Goal: Task Accomplishment & Management: Use online tool/utility

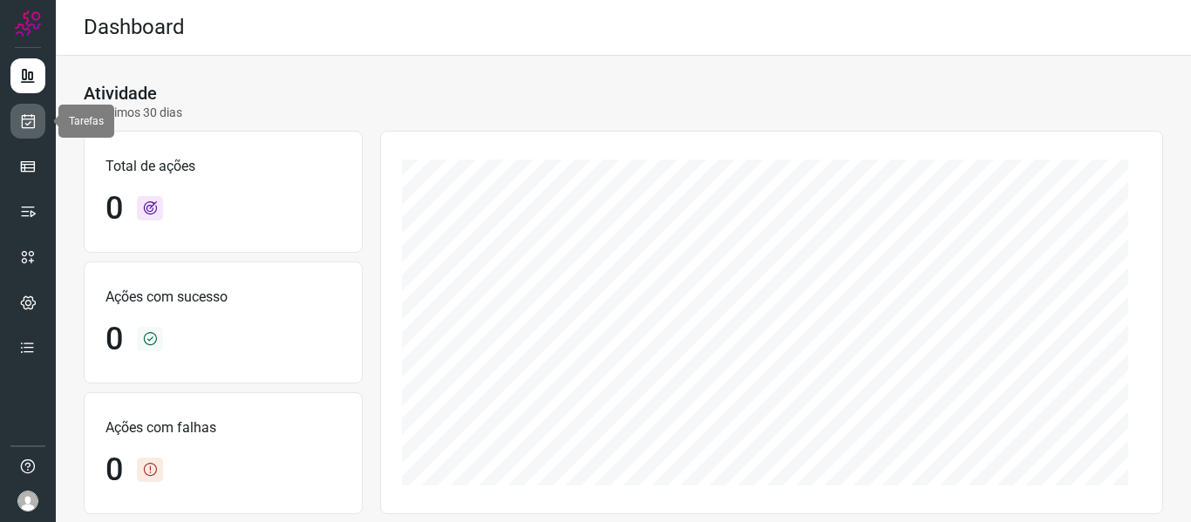
click at [34, 112] on icon at bounding box center [28, 120] width 18 height 17
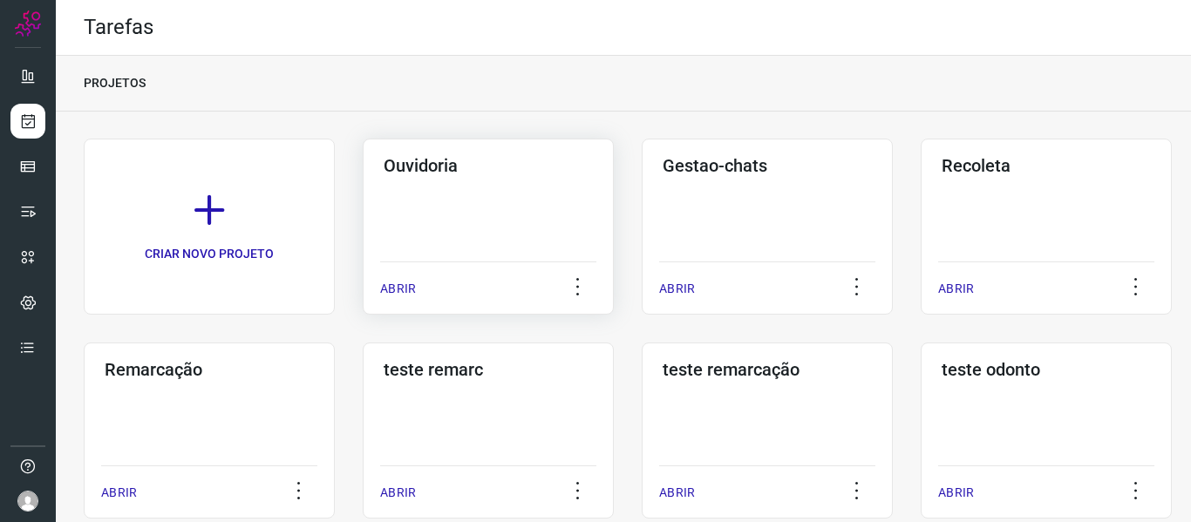
click at [405, 286] on p "ABRIR" at bounding box center [398, 289] width 36 height 18
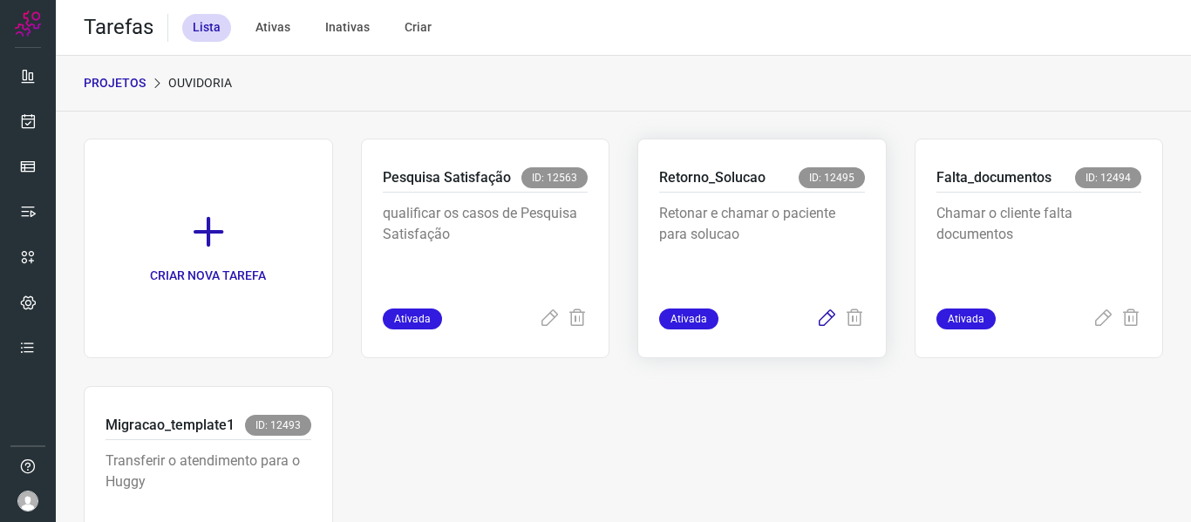
click at [816, 321] on icon at bounding box center [826, 319] width 21 height 21
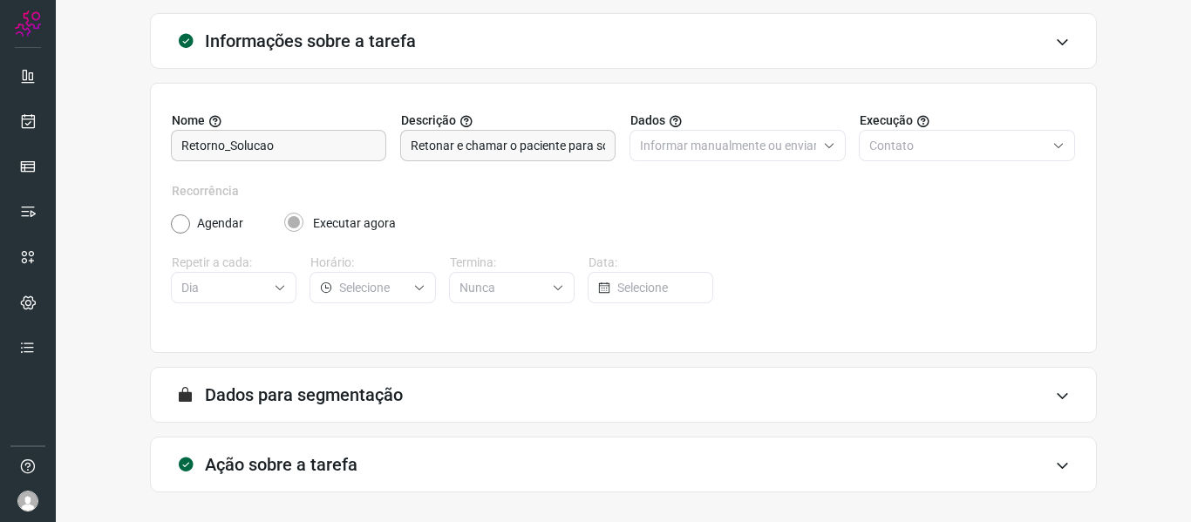
scroll to position [159, 0]
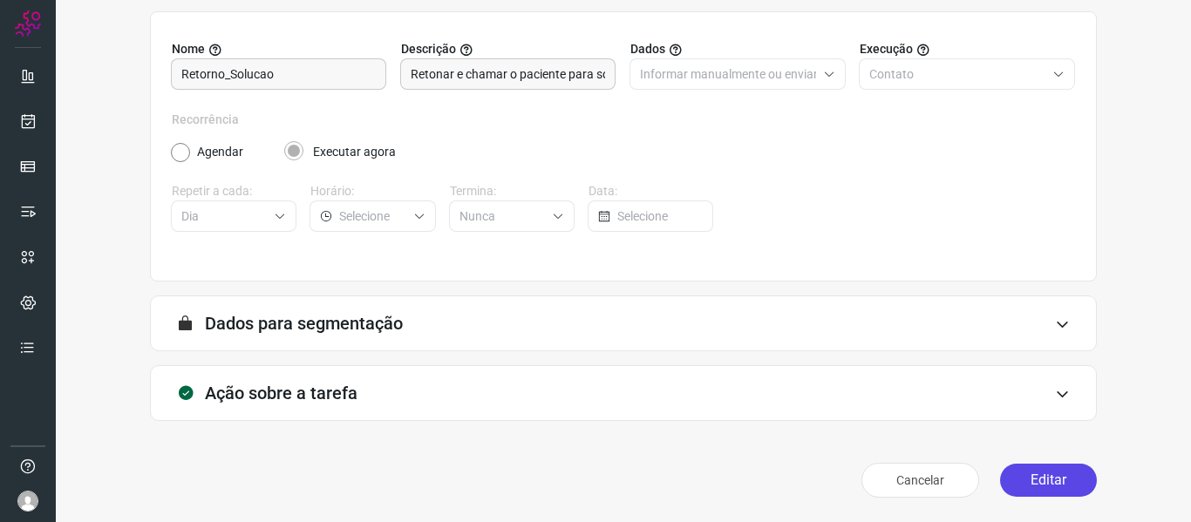
drag, startPoint x: 996, startPoint y: 485, endPoint x: 1007, endPoint y: 478, distance: 12.6
click at [1000, 485] on button "Editar" at bounding box center [1048, 480] width 97 height 33
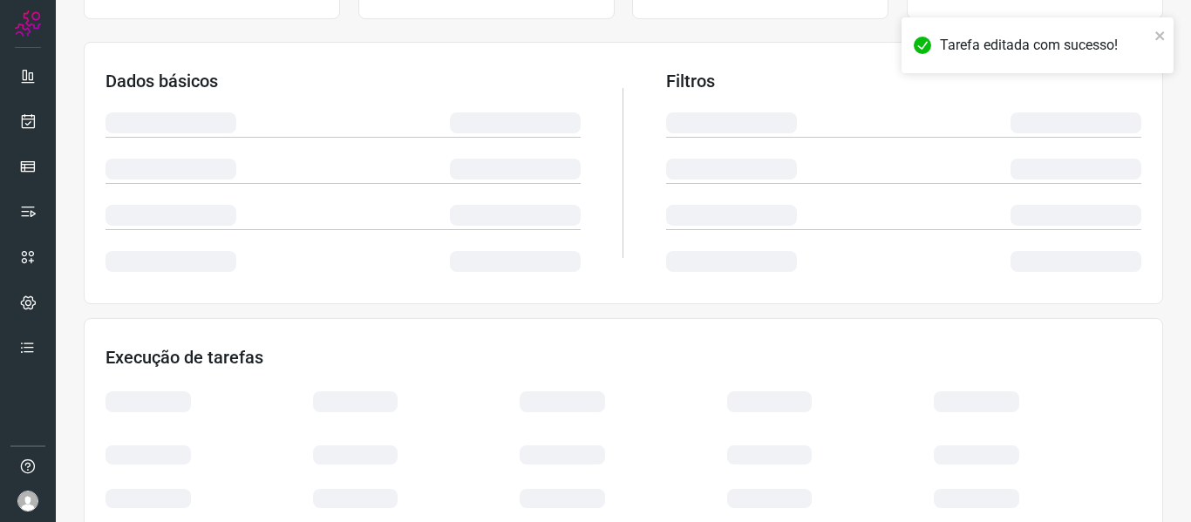
scroll to position [410, 0]
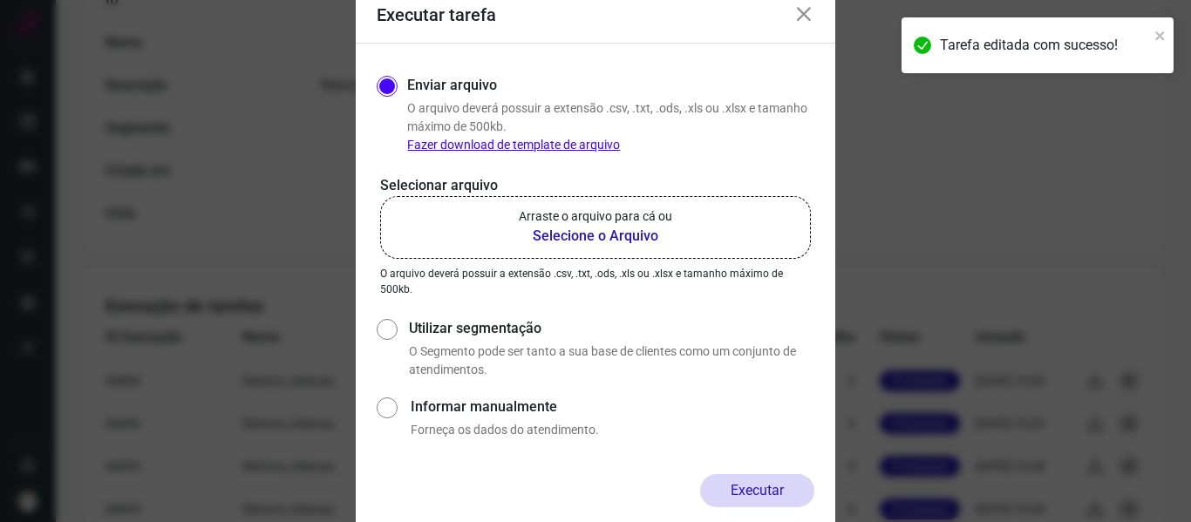
click at [618, 243] on b "Selecione o Arquivo" at bounding box center [595, 236] width 153 height 21
click at [0, 0] on input "Arraste o arquivo para cá ou Selecione o Arquivo" at bounding box center [0, 0] width 0 height 0
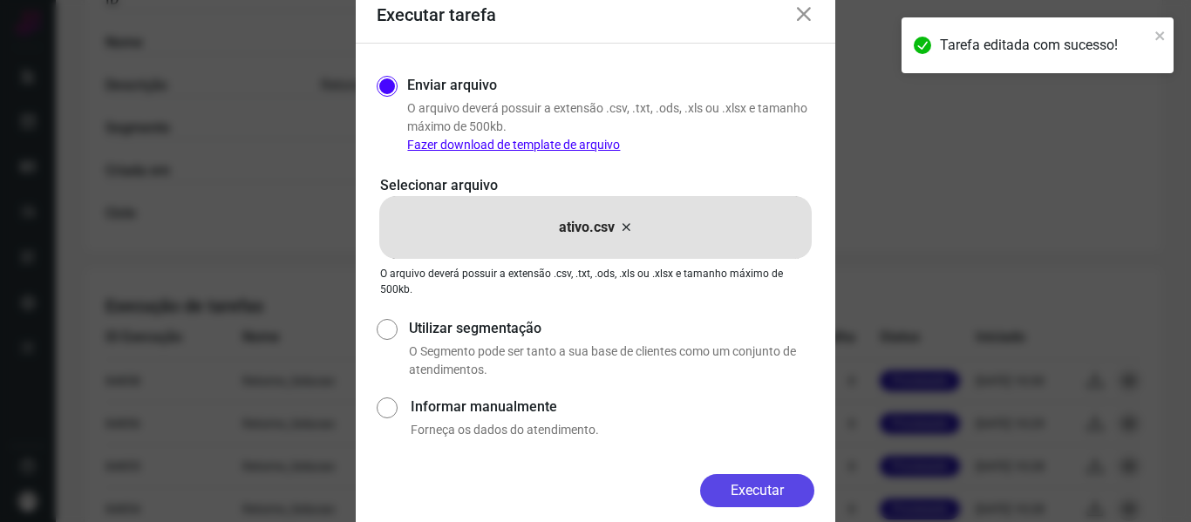
click at [733, 493] on button "Executar" at bounding box center [757, 490] width 114 height 33
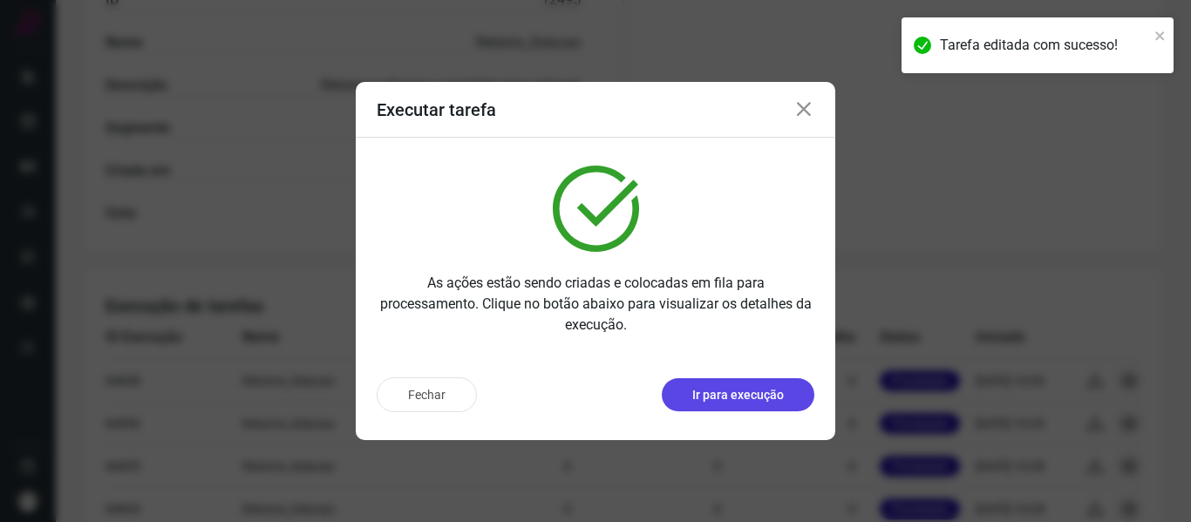
click at [731, 391] on p "Ir para execução" at bounding box center [738, 395] width 92 height 18
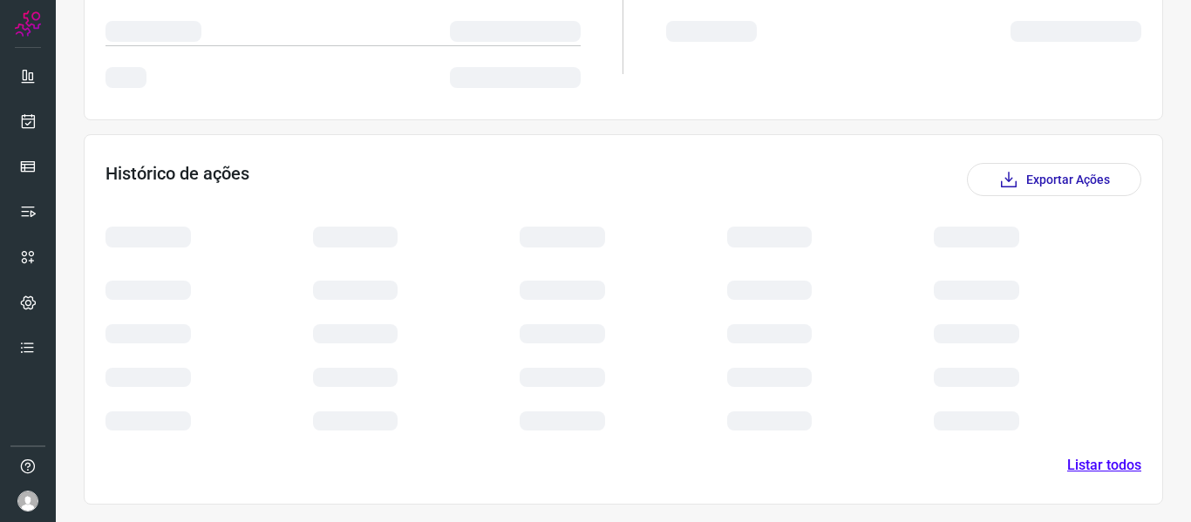
scroll to position [241, 0]
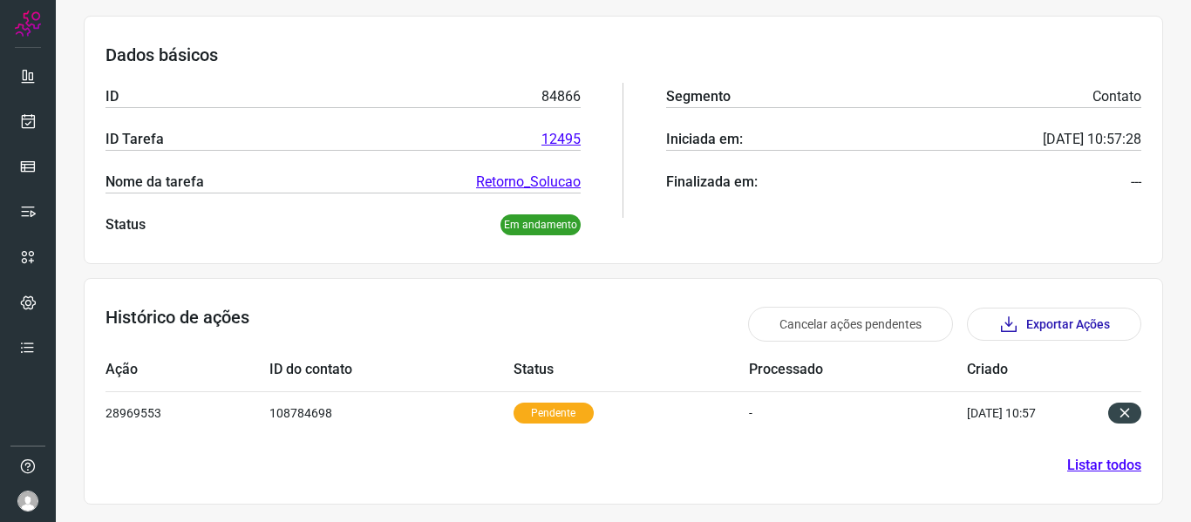
drag, startPoint x: 572, startPoint y: 261, endPoint x: 554, endPoint y: 288, distance: 32.2
click at [571, 261] on div "Dados básicos ID 84866 ID Tarefa 12495 Nome da tarefa Retorno_Solucao Status Em…" at bounding box center [623, 140] width 1079 height 248
click at [18, 124] on link at bounding box center [27, 121] width 35 height 35
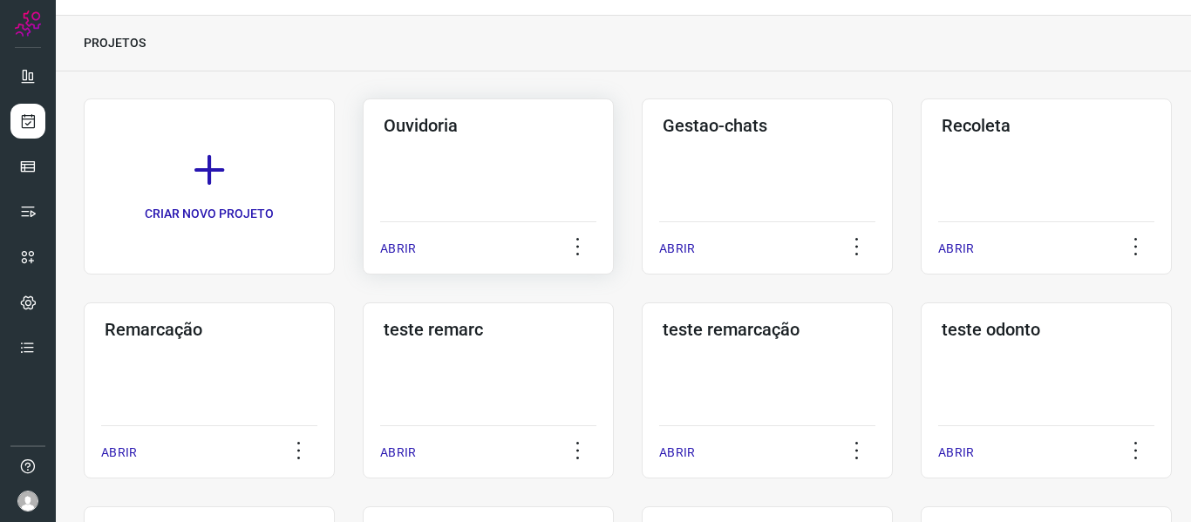
click at [397, 247] on p "ABRIR" at bounding box center [398, 249] width 36 height 18
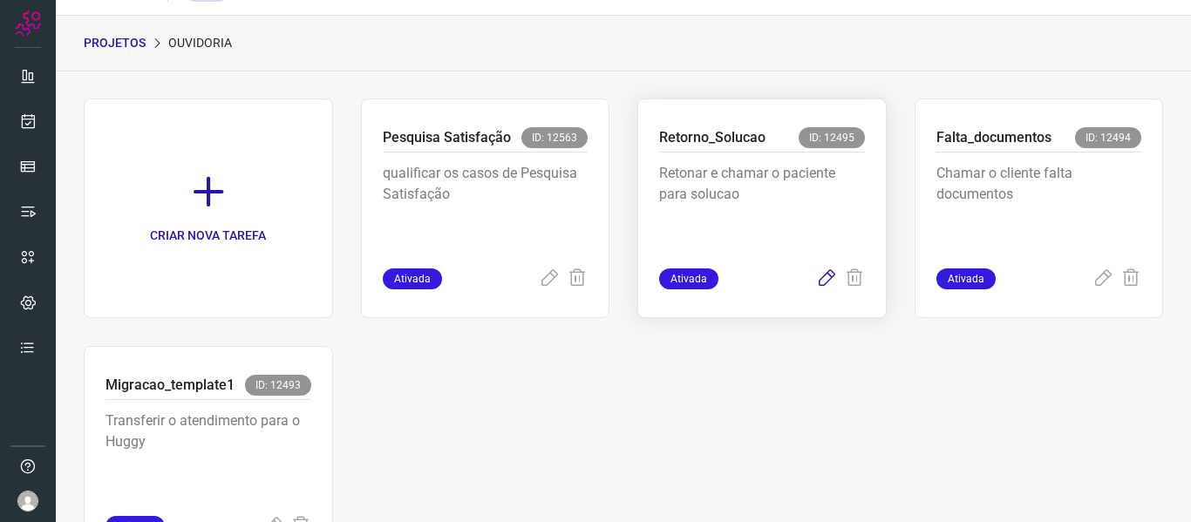
click at [818, 283] on icon at bounding box center [826, 278] width 21 height 21
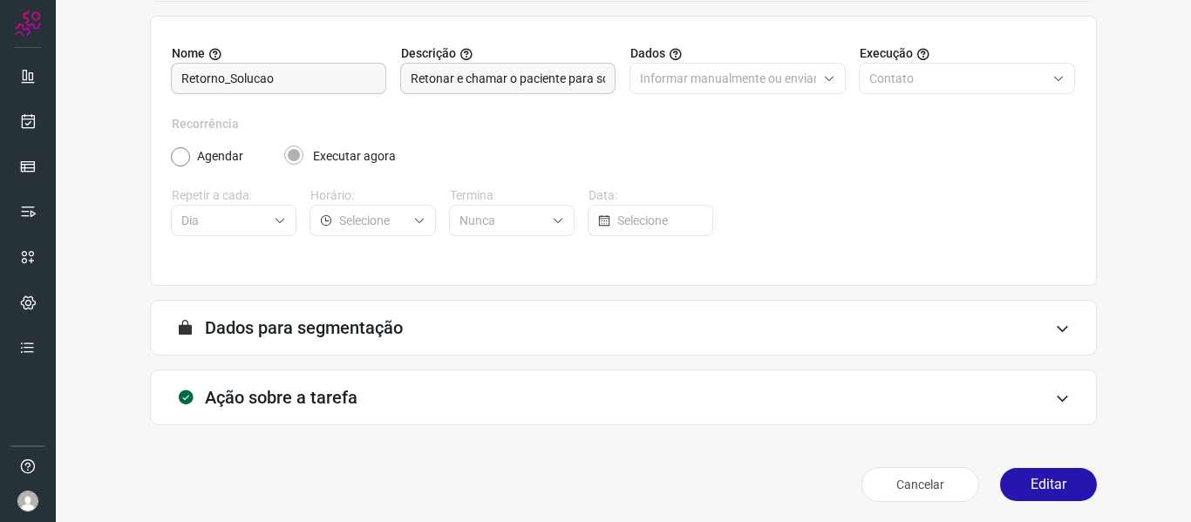
scroll to position [159, 0]
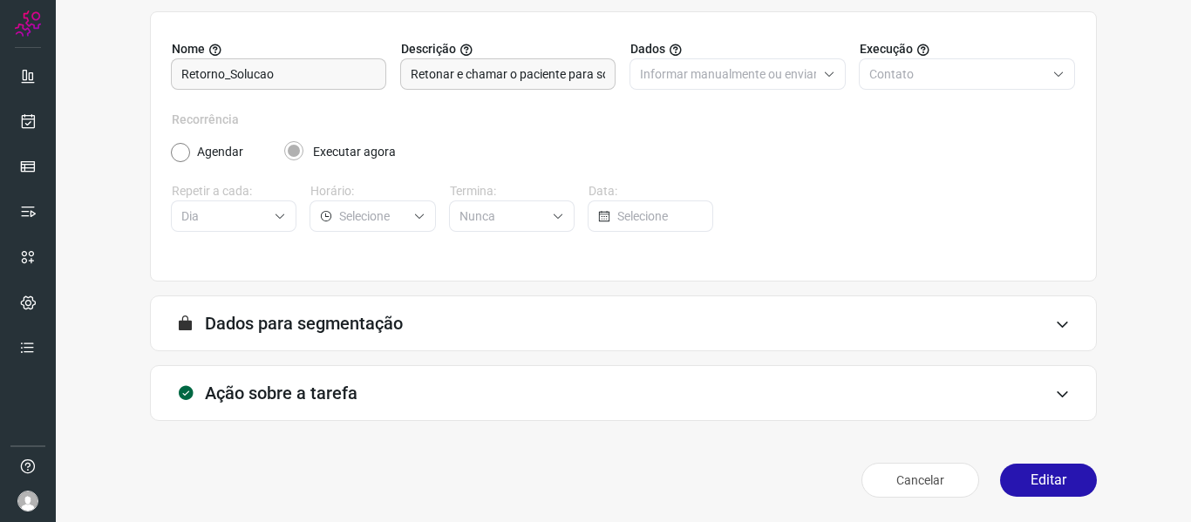
click at [1012, 463] on div "Cancelar Editar" at bounding box center [623, 480] width 947 height 49
click at [1019, 475] on button "Editar" at bounding box center [1048, 480] width 97 height 33
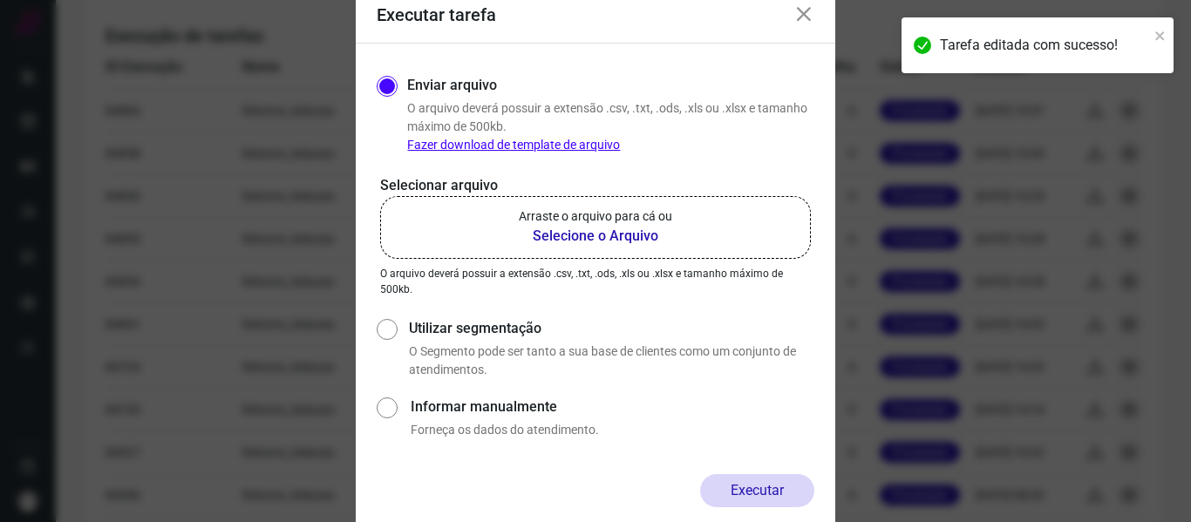
scroll to position [682, 0]
click at [688, 254] on label "Arraste o arquivo para cá ou Selecione o Arquivo" at bounding box center [595, 227] width 431 height 63
click at [0, 0] on input "Arraste o arquivo para cá ou Selecione o Arquivo" at bounding box center [0, 0] width 0 height 0
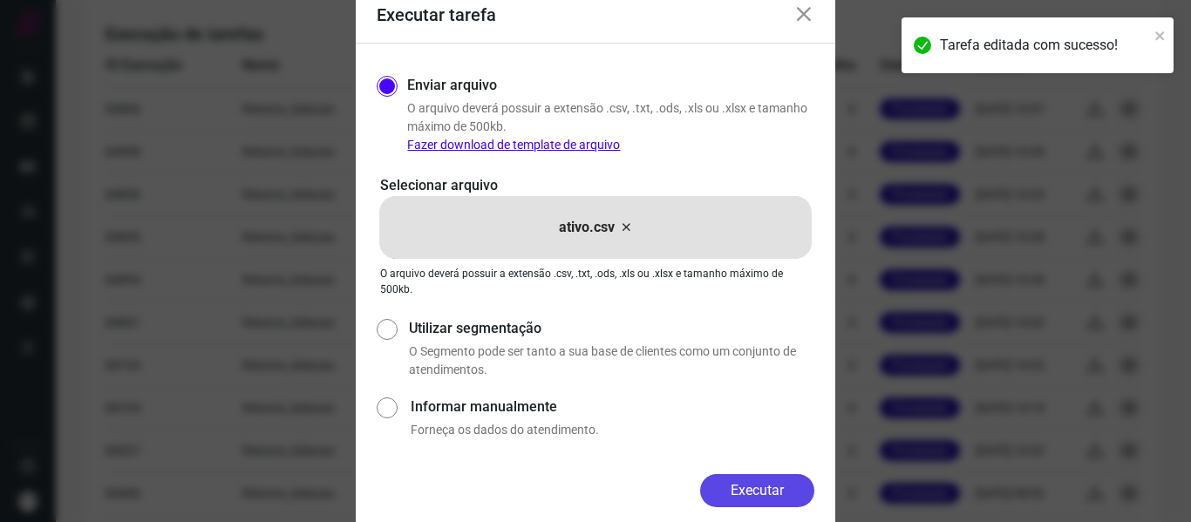
click at [757, 490] on button "Executar" at bounding box center [757, 490] width 114 height 33
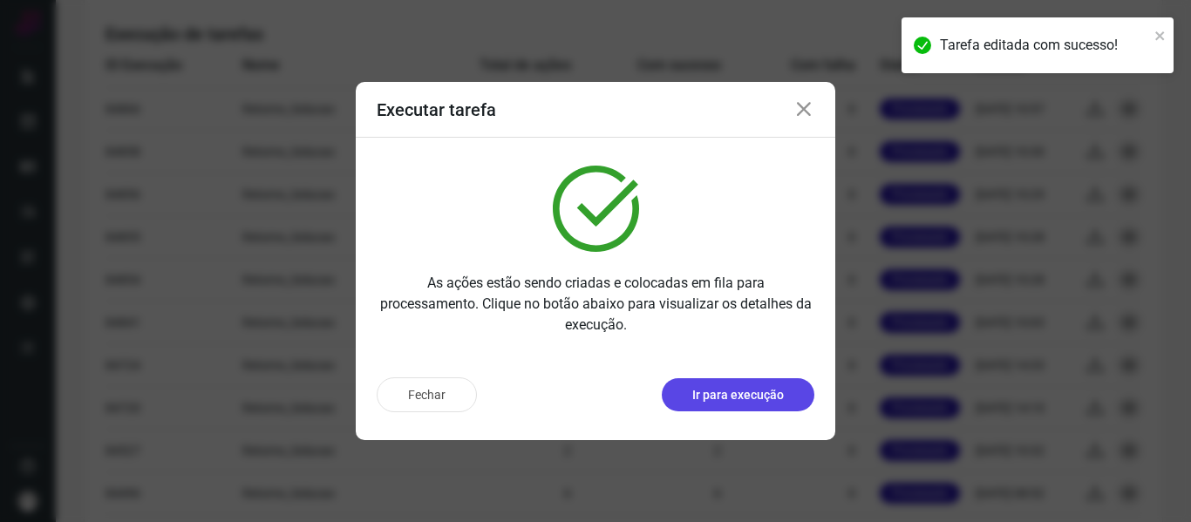
click at [753, 384] on button "Ir para execução" at bounding box center [738, 394] width 153 height 33
